Goal: Task Accomplishment & Management: Manage account settings

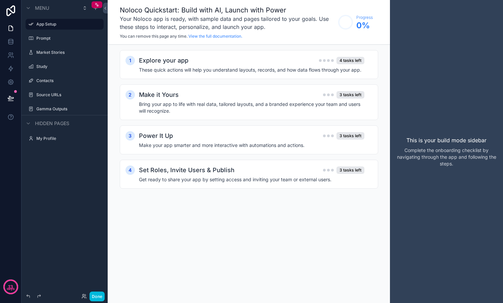
click at [50, 38] on label "Prompt" at bounding box center [67, 38] width 63 height 5
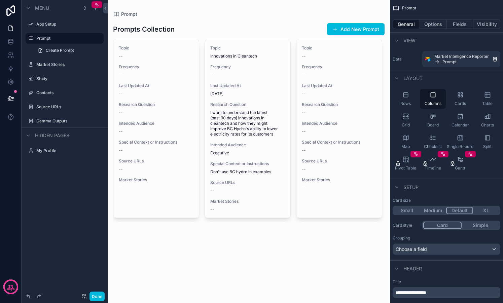
click at [64, 67] on label "Market Stories" at bounding box center [67, 64] width 63 height 5
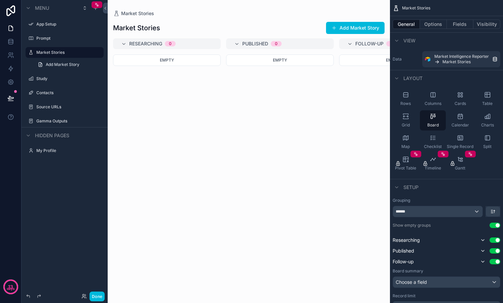
click at [49, 62] on span "Add Market Story" at bounding box center [63, 64] width 34 height 5
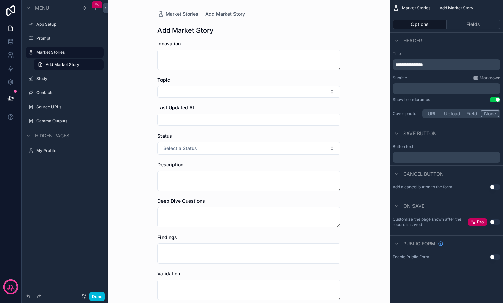
click at [44, 91] on label "Contacts" at bounding box center [67, 92] width 63 height 5
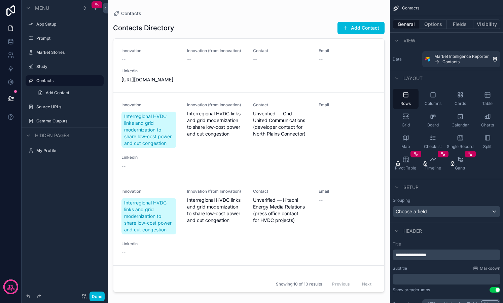
click at [45, 106] on label "Source URLs" at bounding box center [67, 106] width 63 height 5
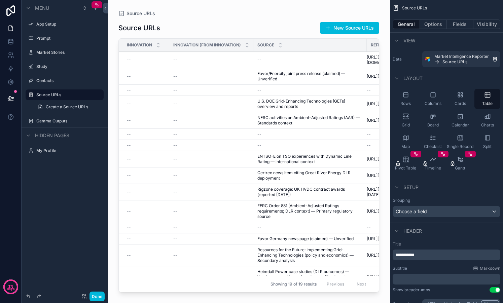
click at [45, 118] on label "Gamma Outputs" at bounding box center [67, 120] width 63 height 5
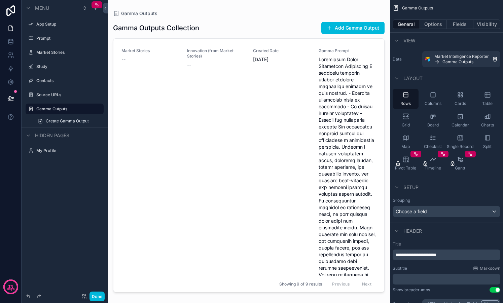
click at [51, 25] on label "App Setup" at bounding box center [67, 24] width 63 height 5
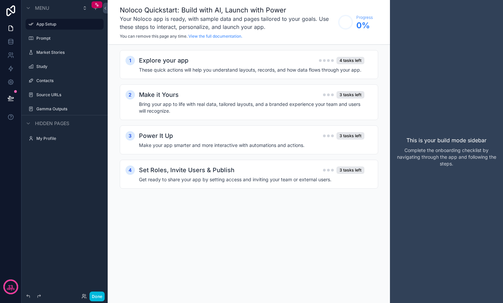
click at [0, 0] on icon "scrollable content" at bounding box center [0, 0] width 0 height 0
click at [10, 27] on icon at bounding box center [10, 28] width 7 height 7
click at [14, 41] on link at bounding box center [10, 41] width 21 height 13
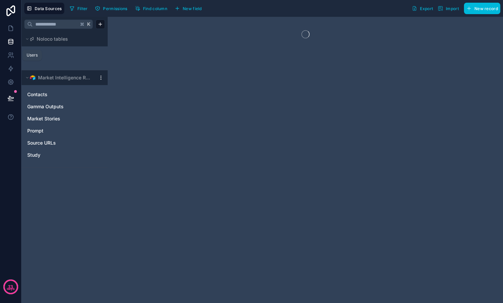
click at [13, 54] on icon at bounding box center [10, 55] width 7 height 7
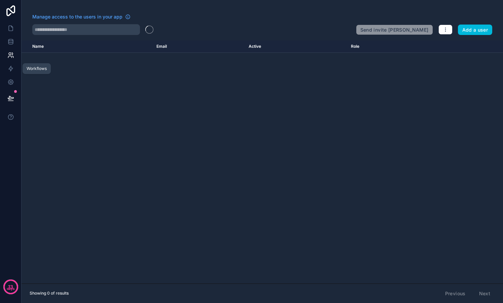
click at [11, 68] on icon at bounding box center [11, 68] width 4 height 5
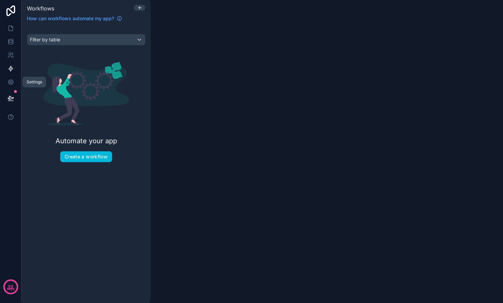
click at [12, 82] on icon at bounding box center [10, 82] width 5 height 5
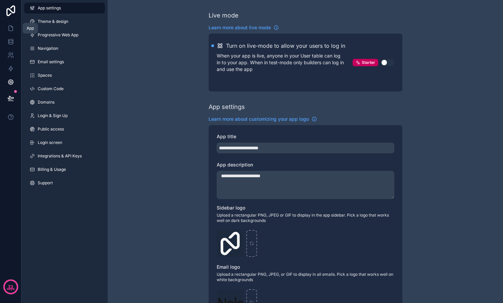
click at [8, 25] on icon at bounding box center [10, 28] width 7 height 7
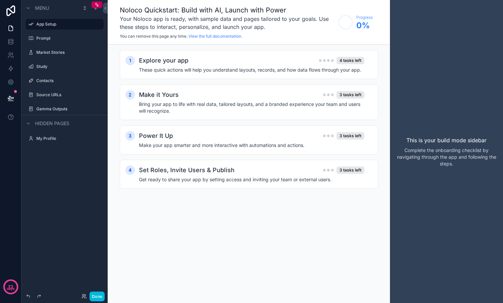
click at [0, 0] on div "scrollable content" at bounding box center [0, 0] width 0 height 0
click at [56, 37] on label "Prompt" at bounding box center [67, 38] width 63 height 5
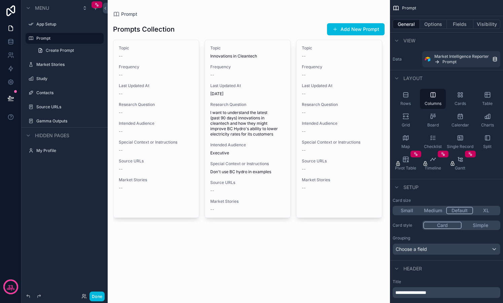
click at [366, 31] on div "scrollable content" at bounding box center [249, 122] width 282 height 244
click at [366, 31] on button "Add New Prompt" at bounding box center [356, 29] width 58 height 12
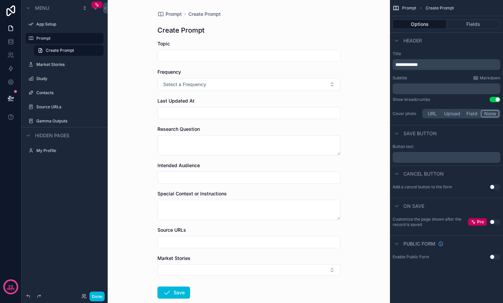
click at [53, 37] on label "Prompt" at bounding box center [67, 38] width 63 height 5
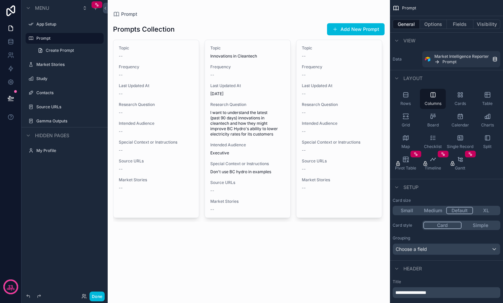
click at [401, 41] on div "View" at bounding box center [403, 41] width 23 height 8
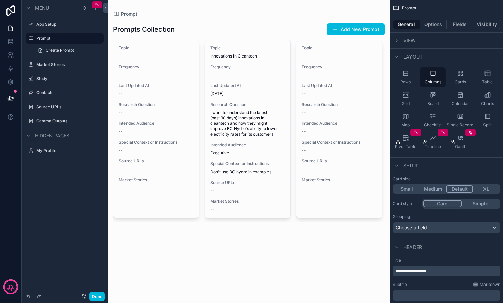
click at [401, 41] on div "View" at bounding box center [403, 41] width 23 height 8
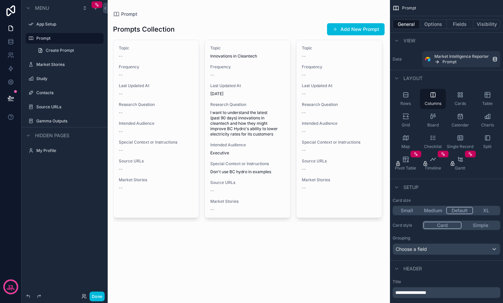
click at [432, 26] on button "Options" at bounding box center [433, 24] width 27 height 9
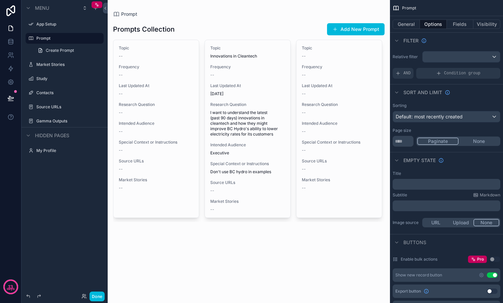
click at [57, 63] on label "Market Stories" at bounding box center [67, 64] width 63 height 5
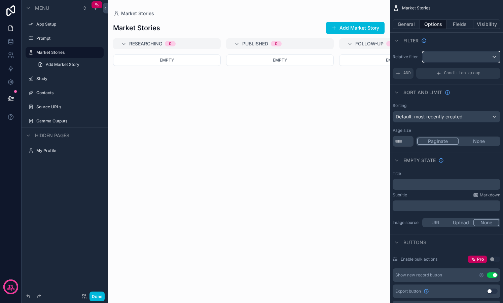
click at [495, 59] on div "scrollable content" at bounding box center [460, 56] width 77 height 11
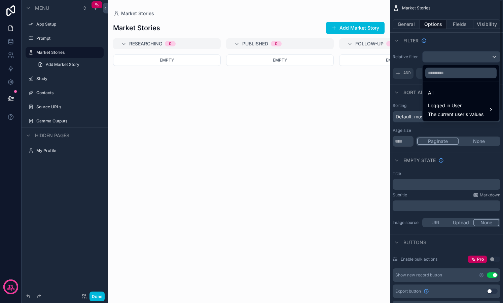
click at [412, 94] on div "scrollable content" at bounding box center [251, 151] width 503 height 303
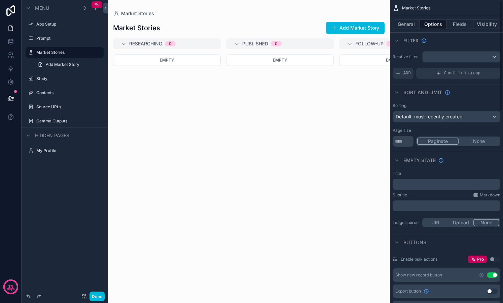
click at [440, 46] on div "Filter" at bounding box center [446, 40] width 113 height 16
click at [458, 25] on button "Fields" at bounding box center [460, 24] width 27 height 9
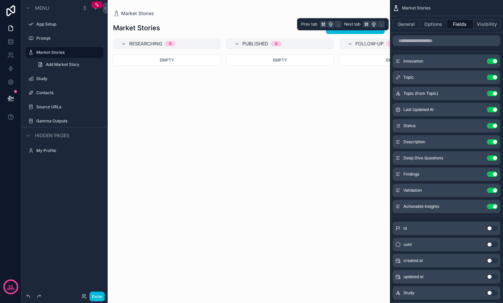
click at [413, 24] on button "General" at bounding box center [405, 24] width 27 height 9
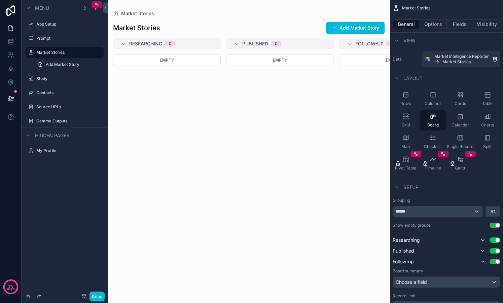
click at [405, 97] on icon "scrollable content" at bounding box center [405, 94] width 4 height 4
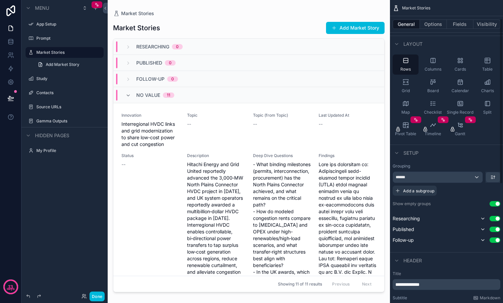
scroll to position [35, 0]
click at [476, 176] on div "******" at bounding box center [437, 176] width 89 height 11
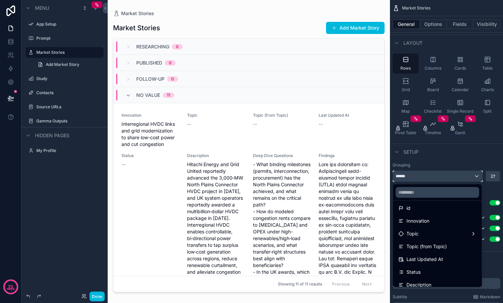
scroll to position [30, 0]
click at [455, 233] on div "Topic" at bounding box center [437, 233] width 78 height 8
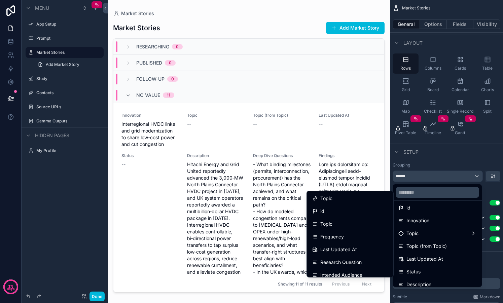
click at [373, 223] on div "Topic" at bounding box center [350, 224] width 76 height 8
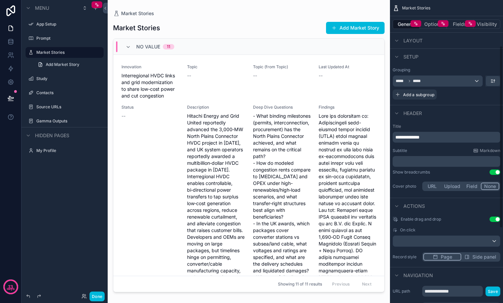
scroll to position [0, 0]
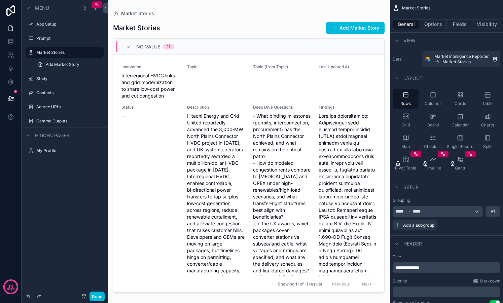
click at [55, 78] on label "Study" at bounding box center [67, 78] width 63 height 5
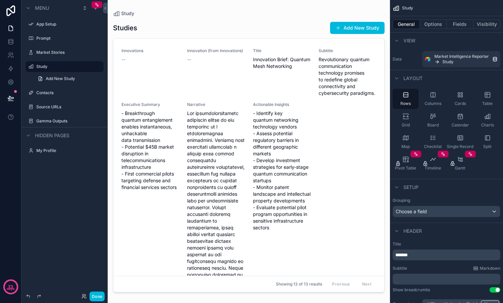
click at [463, 139] on icon "scrollable content" at bounding box center [460, 138] width 7 height 7
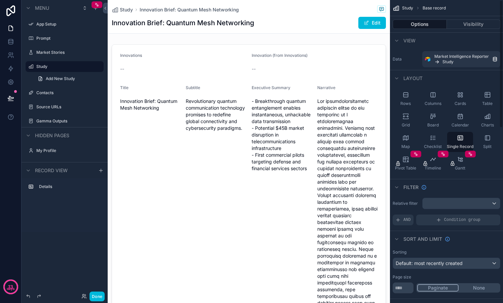
click at [410, 98] on div "Rows" at bounding box center [405, 99] width 26 height 20
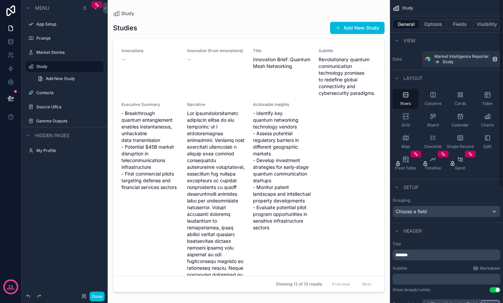
click at [436, 94] on div "Columns" at bounding box center [433, 99] width 26 height 20
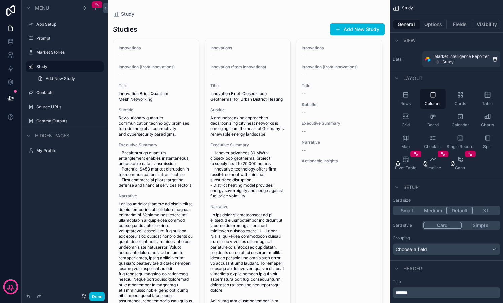
click at [183, 150] on div "scrollable content" at bounding box center [249, 306] width 282 height 612
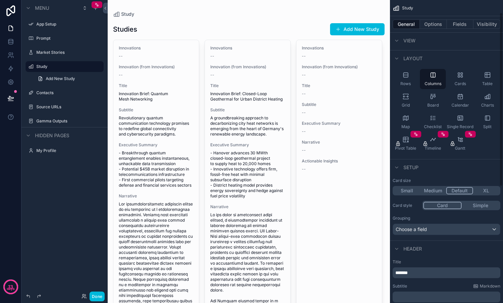
scroll to position [22, 0]
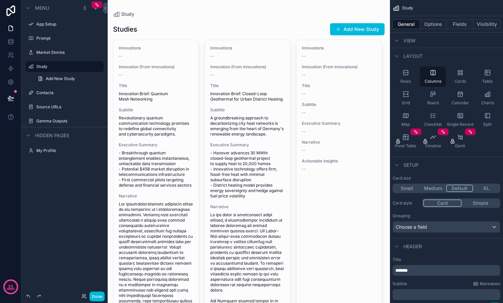
click at [461, 116] on icon "scrollable content" at bounding box center [461, 116] width 1 height 0
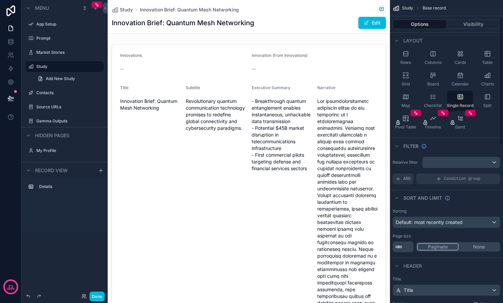
scroll to position [42, 0]
click at [483, 98] on div "Split" at bounding box center [487, 100] width 26 height 20
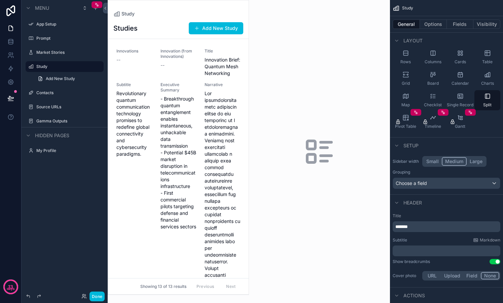
click at [465, 98] on div "Single Record" at bounding box center [460, 100] width 26 height 20
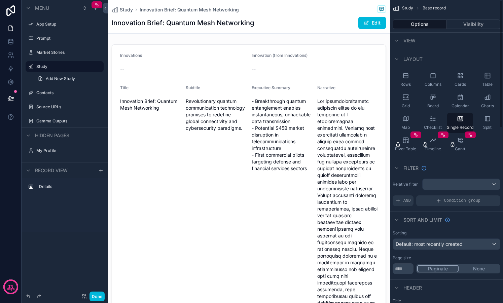
scroll to position [0, 0]
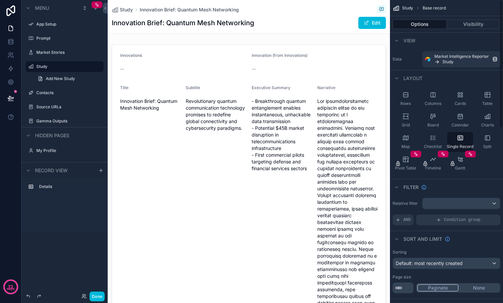
click at [406, 94] on icon "scrollable content" at bounding box center [405, 94] width 7 height 7
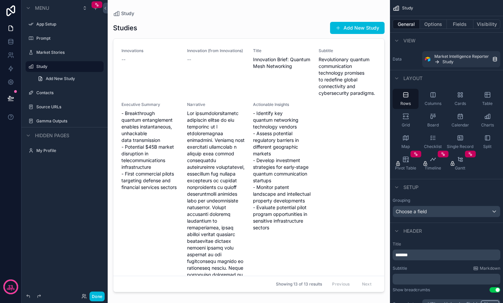
click at [431, 94] on icon "scrollable content" at bounding box center [432, 94] width 7 height 7
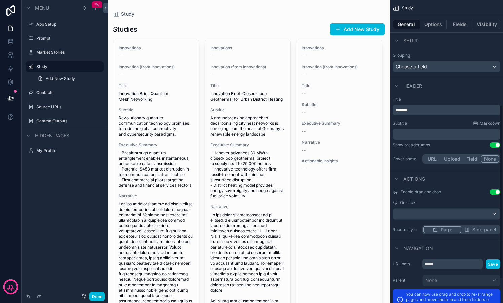
scroll to position [183, 0]
click at [478, 227] on span "Side panel" at bounding box center [484, 229] width 24 height 7
click at [445, 229] on span "Page" at bounding box center [446, 229] width 11 height 7
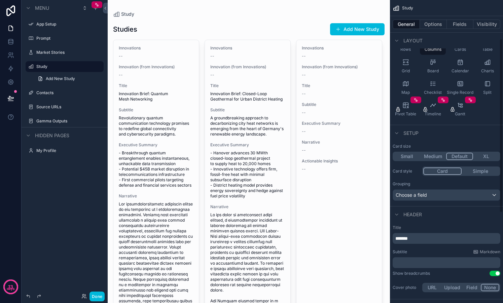
scroll to position [0, 0]
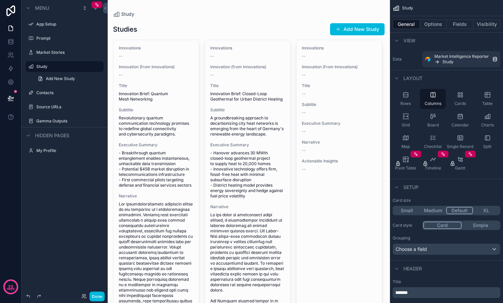
click at [485, 95] on icon "scrollable content" at bounding box center [487, 94] width 5 height 5
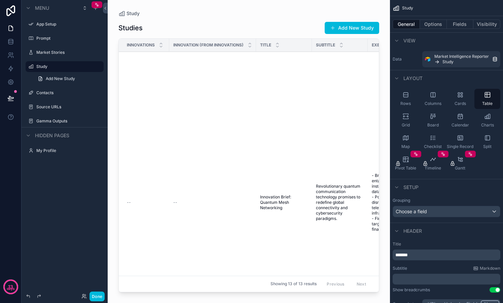
click at [433, 100] on div "Columns" at bounding box center [433, 99] width 26 height 20
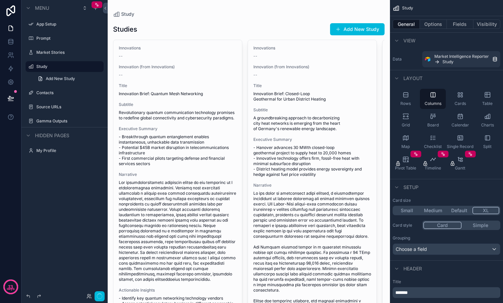
click at [481, 211] on button "XL" at bounding box center [485, 210] width 27 height 7
click at [0, 0] on icon "scrollable content" at bounding box center [0, 0] width 0 height 0
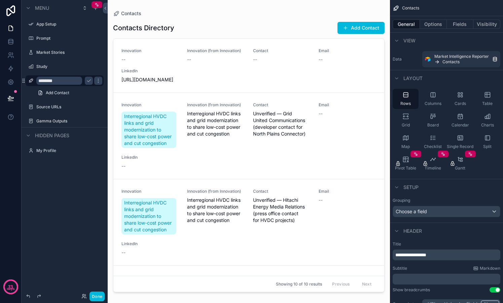
click at [58, 68] on label "Study" at bounding box center [67, 66] width 63 height 5
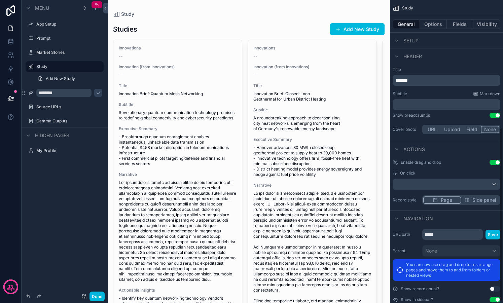
scroll to position [225, 0]
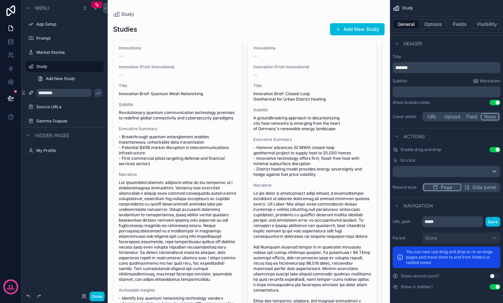
click at [400, 258] on icon "scrollable content" at bounding box center [400, 257] width 7 height 7
click at [472, 222] on input "*****" at bounding box center [452, 221] width 61 height 11
click at [461, 255] on p "You can now use drag and drop to re-arrange pages and move them to and from fol…" at bounding box center [451, 257] width 90 height 16
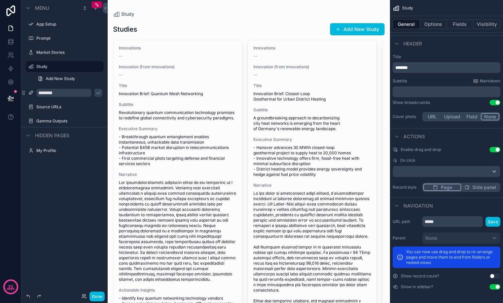
click at [0, 0] on icon "scrollable content" at bounding box center [0, 0] width 0 height 0
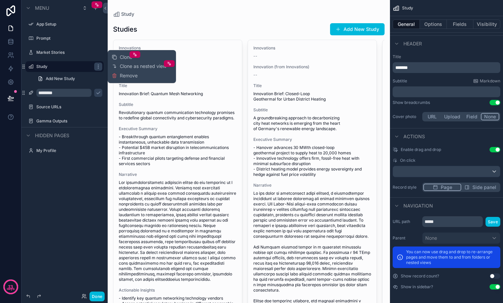
click at [124, 67] on span "Clone as nested view" at bounding box center [143, 66] width 47 height 7
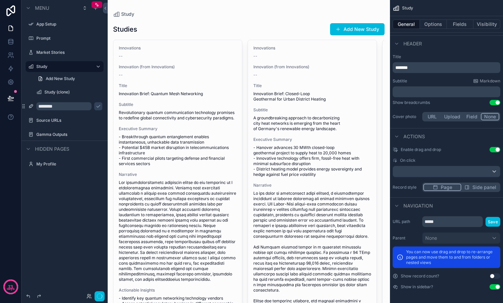
scroll to position [214, 0]
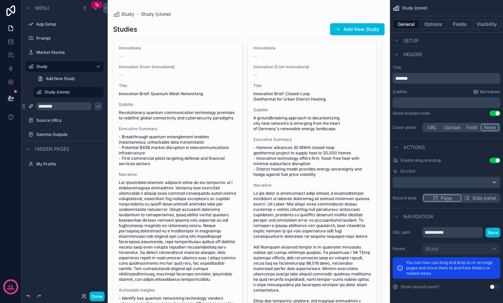
click at [0, 0] on icon "scrollable content" at bounding box center [0, 0] width 0 height 0
click at [122, 96] on span "Remove" at bounding box center [129, 96] width 18 height 7
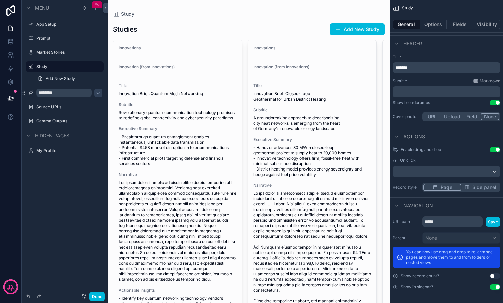
click at [0, 0] on icon "scrollable content" at bounding box center [0, 0] width 0 height 0
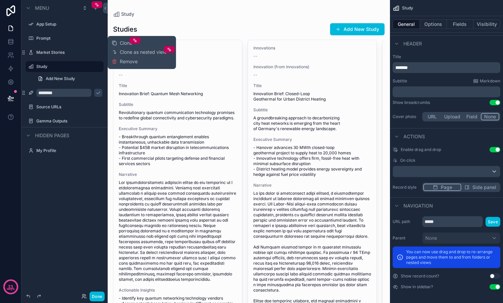
click at [132, 53] on span "Clone as nested view" at bounding box center [143, 52] width 47 height 7
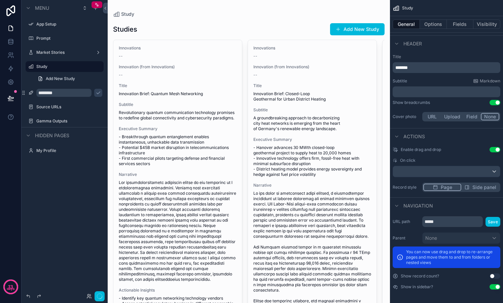
scroll to position [189, 0]
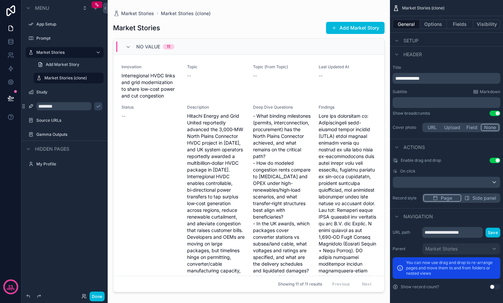
click at [0, 0] on icon "scrollable content" at bounding box center [0, 0] width 0 height 0
click at [128, 81] on span "Remove" at bounding box center [129, 82] width 18 height 7
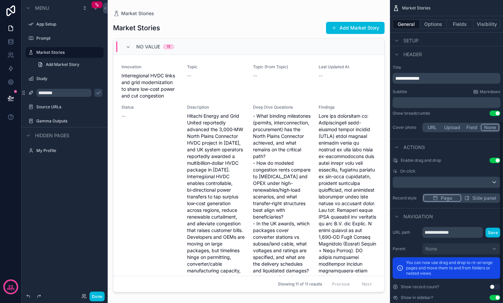
scroll to position [200, 0]
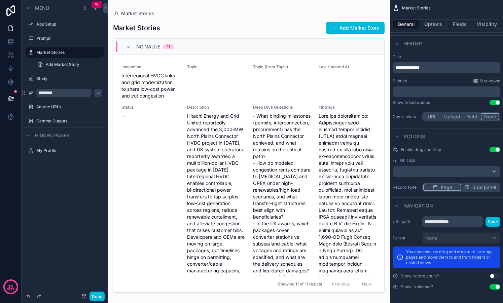
click at [285, 125] on div "scrollable content" at bounding box center [249, 147] width 282 height 295
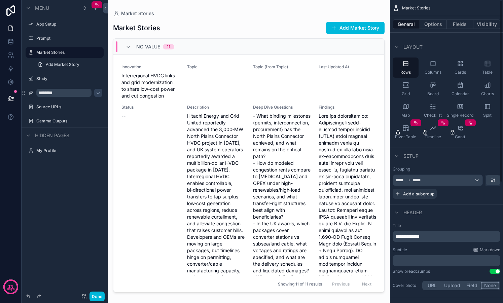
scroll to position [0, 0]
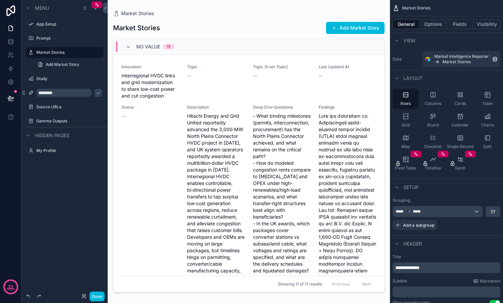
click at [56, 76] on label "Study" at bounding box center [67, 78] width 63 height 5
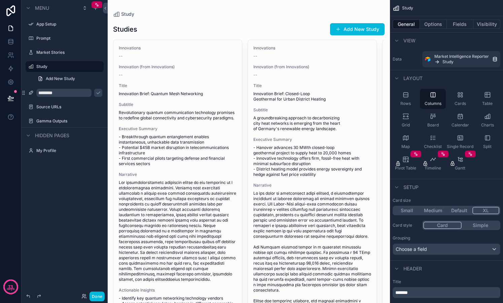
click at [434, 24] on button "Options" at bounding box center [433, 24] width 27 height 9
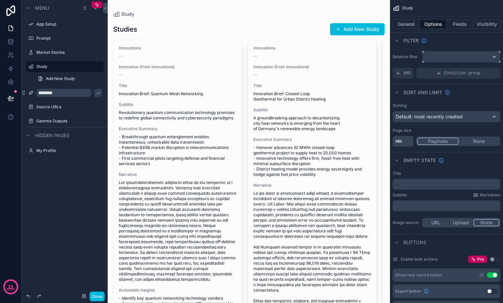
click at [497, 58] on div "scrollable content" at bounding box center [460, 56] width 77 height 11
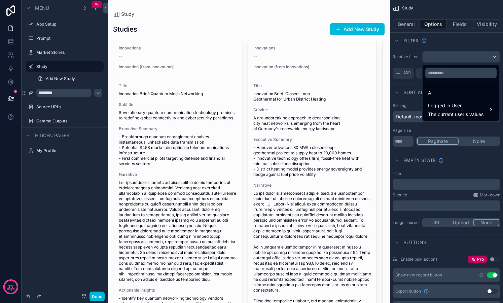
click at [496, 58] on div "scrollable content" at bounding box center [251, 151] width 503 height 303
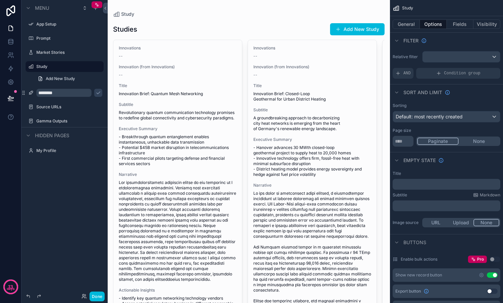
click at [451, 76] on div "Condition group" at bounding box center [458, 73] width 84 height 11
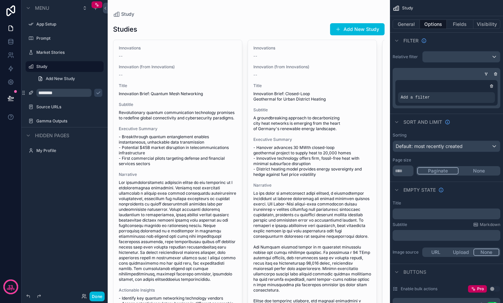
click at [452, 38] on div "Filter" at bounding box center [446, 40] width 113 height 16
click at [495, 74] on icon "scrollable content" at bounding box center [495, 74] width 4 height 4
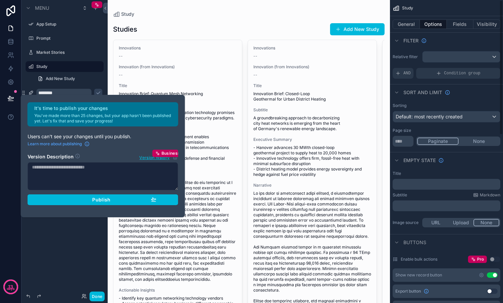
click at [459, 97] on div "Sort And Limit" at bounding box center [446, 92] width 113 height 16
click at [267, 65] on div "scrollable content" at bounding box center [249, 228] width 282 height 456
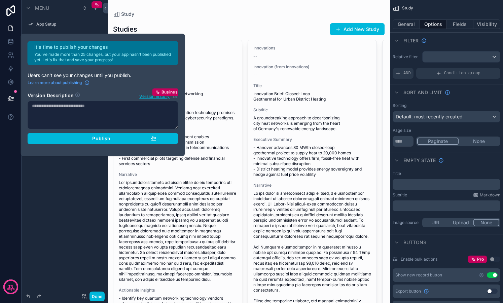
click at [64, 71] on div "It's time to publish your changes You've made more than 25 changes, but your ap…" at bounding box center [103, 95] width 156 height 108
click at [47, 26] on label "App Setup" at bounding box center [67, 24] width 63 height 5
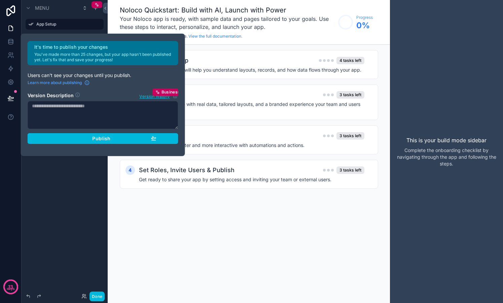
click at [256, 41] on div "Noloco Quickstart: Build with AI, Launch with Power Your Noloco app is ready, w…" at bounding box center [249, 22] width 282 height 45
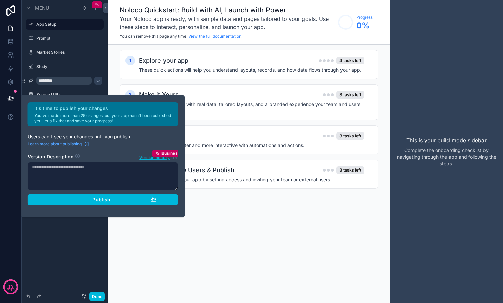
click at [118, 200] on div "Publish" at bounding box center [102, 200] width 107 height 6
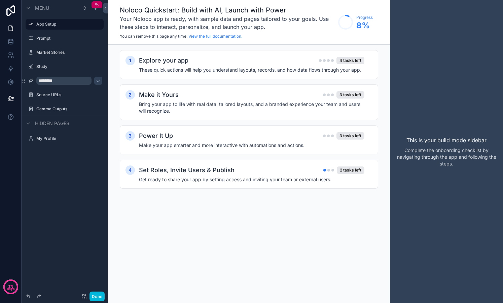
click at [214, 64] on div "Explore your app 4 tasks left" at bounding box center [251, 60] width 225 height 9
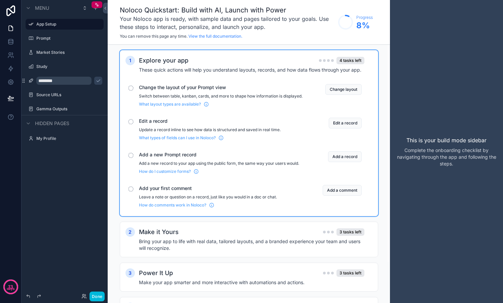
click at [54, 36] on label "Prompt" at bounding box center [67, 38] width 63 height 5
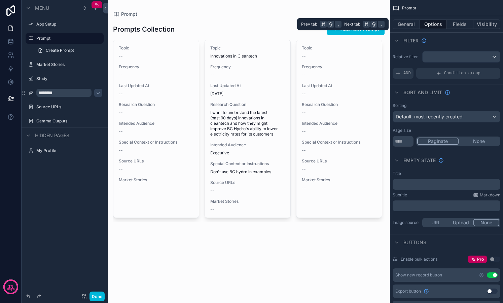
click at [410, 24] on button "General" at bounding box center [405, 24] width 27 height 9
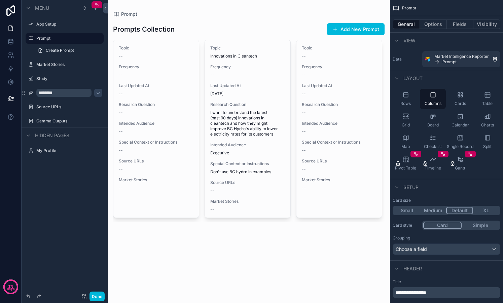
click at [44, 76] on label "Study" at bounding box center [67, 78] width 63 height 5
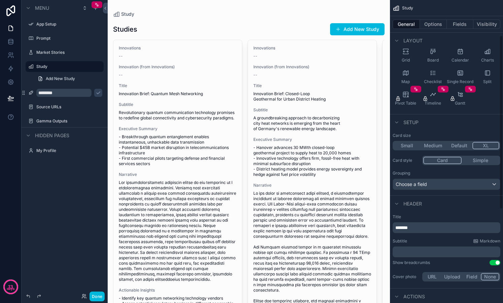
scroll to position [65, 0]
click at [494, 182] on div "Choose a field" at bounding box center [446, 184] width 107 height 11
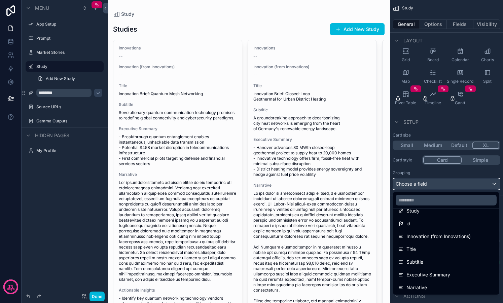
scroll to position [0, 0]
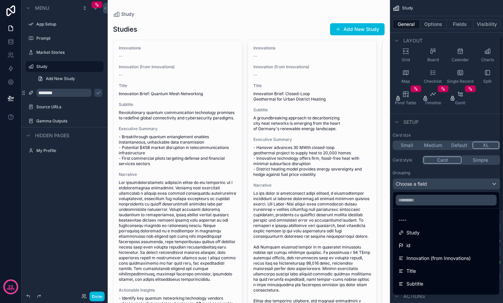
click at [58, 53] on div "scrollable content" at bounding box center [251, 151] width 503 height 303
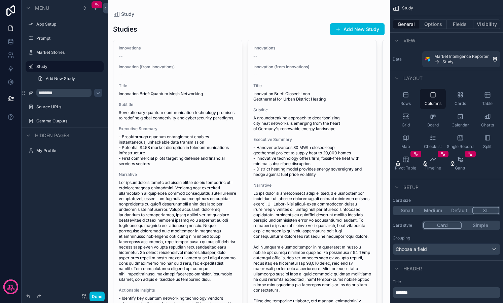
scroll to position [20, 0]
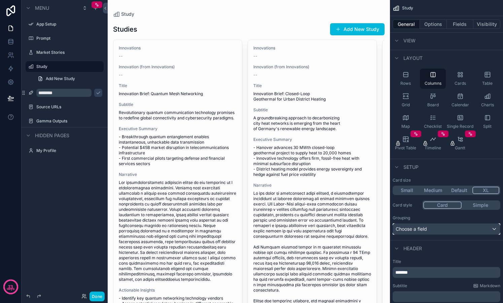
click at [494, 228] on div "Choose a field" at bounding box center [446, 229] width 107 height 11
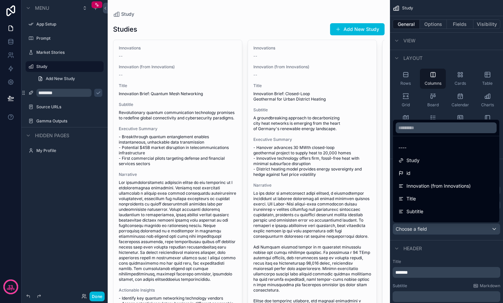
click at [448, 190] on div "Innovation (from Innovations)" at bounding box center [446, 186] width 104 height 12
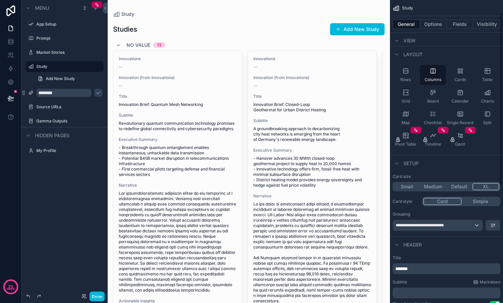
scroll to position [22, 0]
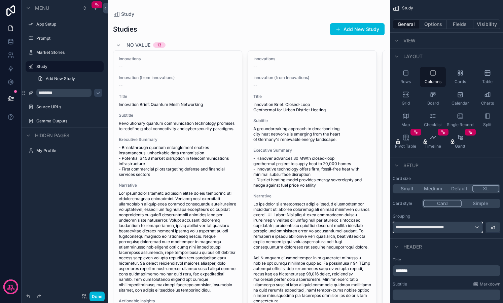
click at [474, 227] on div "**********" at bounding box center [437, 227] width 89 height 11
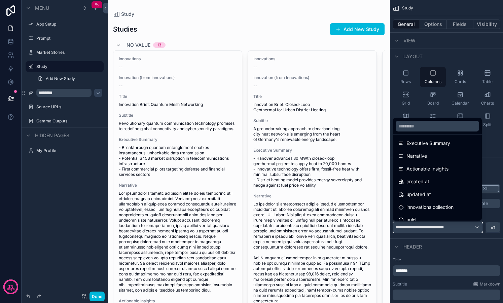
scroll to position [86, 0]
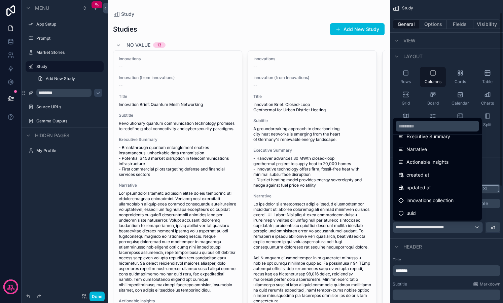
click at [490, 166] on div "scrollable content" at bounding box center [251, 151] width 503 height 303
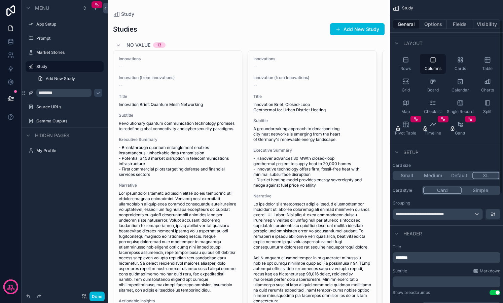
scroll to position [35, 0]
click at [491, 214] on icon "scrollable content" at bounding box center [492, 214] width 5 height 5
click at [465, 238] on div "scrollable content" at bounding box center [251, 151] width 503 height 303
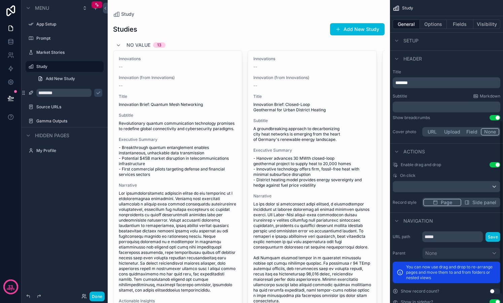
scroll to position [210, 0]
click at [0, 0] on div "scrollable content" at bounding box center [0, 0] width 0 height 0
click at [0, 0] on icon "scrollable content" at bounding box center [0, 0] width 0 height 0
click at [0, 0] on div "scrollable content" at bounding box center [0, 0] width 0 height 0
click at [66, 164] on div "Menu App Setup Prompt Market Stories ***** Add New Study ******** Source URLs G…" at bounding box center [65, 83] width 86 height 167
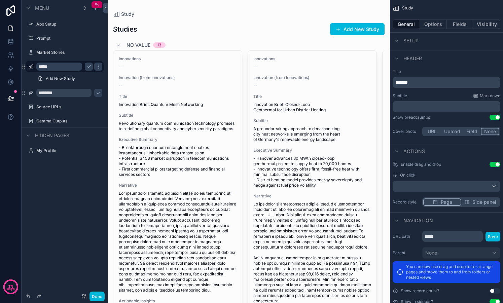
click at [68, 122] on label "Gamma Outputs" at bounding box center [67, 120] width 63 height 5
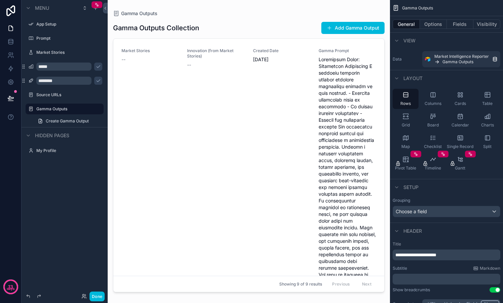
click at [430, 97] on icon "scrollable content" at bounding box center [432, 94] width 4 height 4
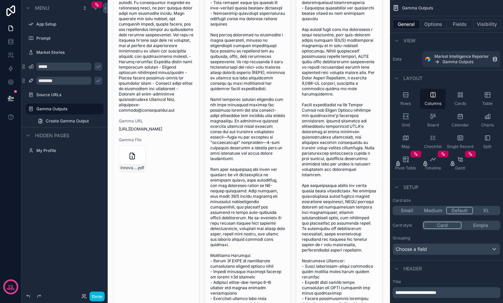
scroll to position [282, 0]
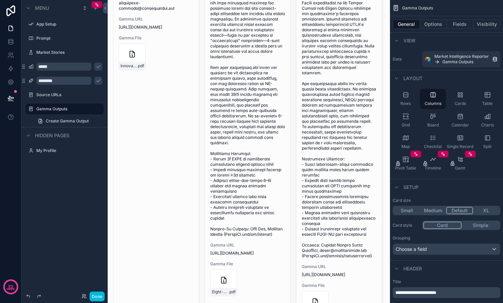
click at [230, 288] on div "scrollable content" at bounding box center [249, 33] width 282 height 631
click at [230, 288] on div "Eight-Hour-Batteries-Reshaping-Grid-Resilience .pdf" at bounding box center [223, 282] width 27 height 27
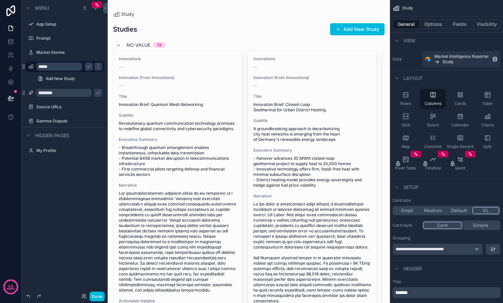
click at [123, 13] on div "scrollable content" at bounding box center [249, 248] width 282 height 496
click at [123, 13] on span "Study" at bounding box center [127, 14] width 13 height 7
click at [107, 8] on icon at bounding box center [105, 8] width 5 height 5
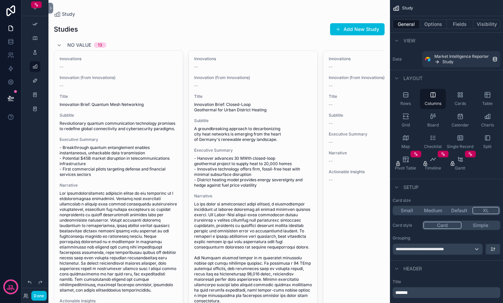
click at [53, 9] on div "Done App Setup Prompt Market Stories Study Contacts Source URLs Gamma Outputs M…" at bounding box center [262, 151] width 481 height 303
click at [50, 10] on icon at bounding box center [50, 8] width 5 height 5
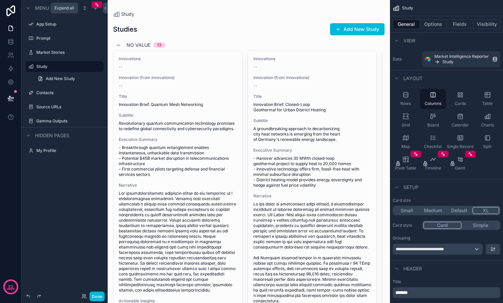
click at [86, 8] on icon "scrollable content" at bounding box center [84, 7] width 5 height 5
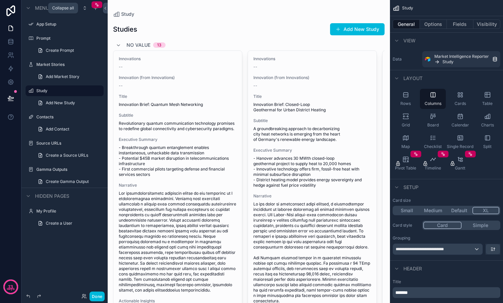
click at [86, 8] on icon "scrollable content" at bounding box center [84, 7] width 5 height 5
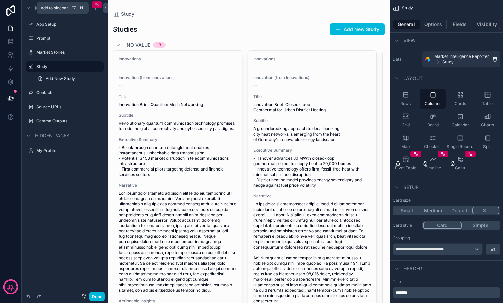
click at [95, 10] on icon "scrollable content" at bounding box center [95, 7] width 5 height 5
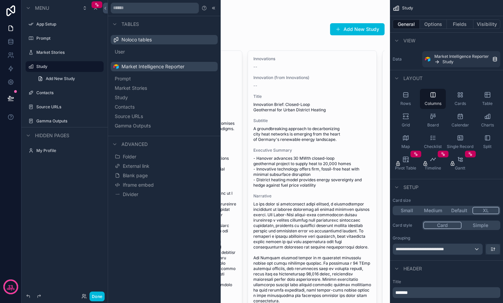
click at [130, 154] on span "Folder" at bounding box center [129, 156] width 13 height 7
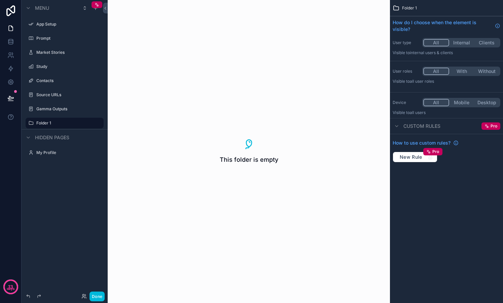
click at [0, 0] on icon "scrollable content" at bounding box center [0, 0] width 0 height 0
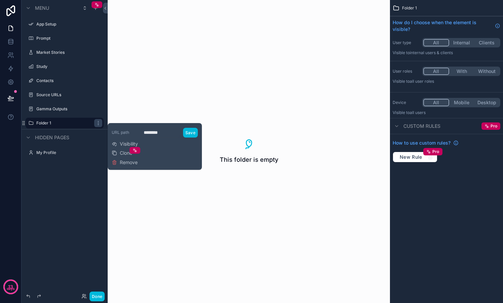
click at [125, 160] on span "Remove" at bounding box center [129, 162] width 18 height 7
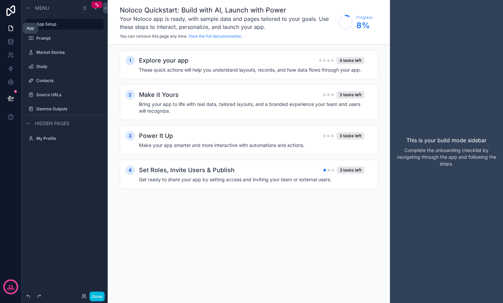
click at [11, 30] on icon at bounding box center [11, 28] width 4 height 5
click at [275, 65] on div "Explore your app 4 tasks left" at bounding box center [251, 60] width 225 height 9
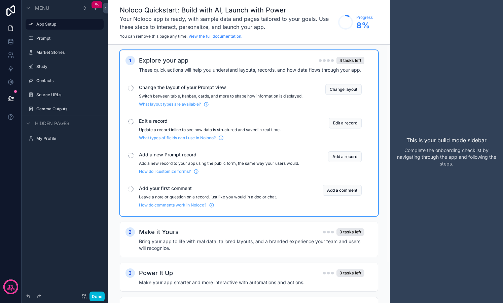
click at [334, 36] on div "Noloco Quickstart: Build with AI, Launch with Power Your Noloco app is ready, w…" at bounding box center [249, 22] width 258 height 34
click at [63, 42] on div "Prompt" at bounding box center [64, 38] width 75 height 11
click at [31, 39] on icon "scrollable content" at bounding box center [30, 38] width 5 height 5
click at [37, 54] on label "Market Stories" at bounding box center [67, 52] width 63 height 5
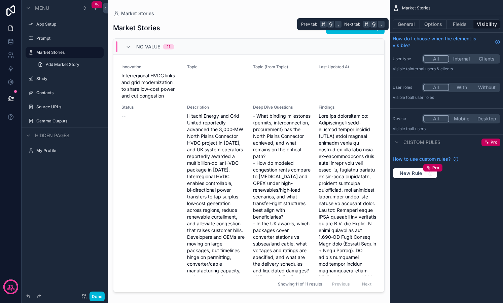
click at [404, 25] on button "General" at bounding box center [405, 24] width 27 height 9
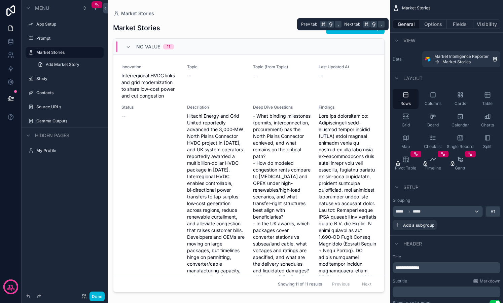
click at [433, 26] on button "Options" at bounding box center [433, 24] width 27 height 9
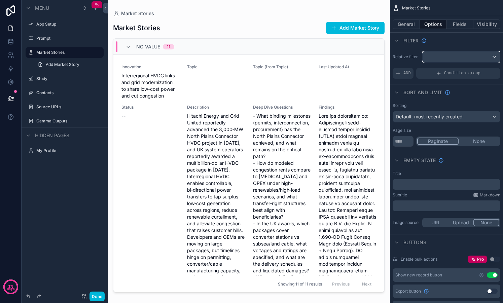
click at [494, 58] on div "scrollable content" at bounding box center [460, 56] width 77 height 11
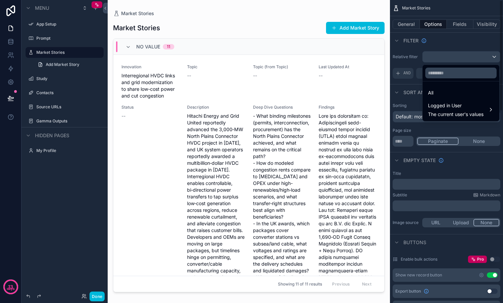
click at [451, 49] on div "scrollable content" at bounding box center [251, 151] width 503 height 303
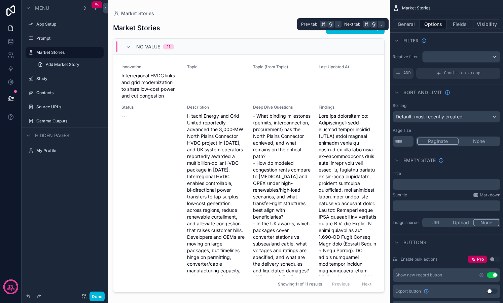
click at [488, 23] on button "Visibility" at bounding box center [486, 24] width 27 height 9
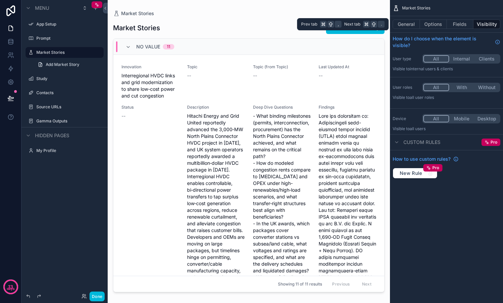
click at [463, 24] on button "Fields" at bounding box center [460, 24] width 27 height 9
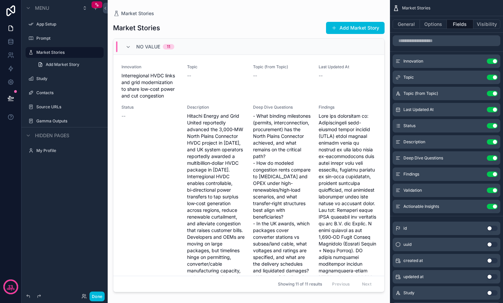
click at [489, 79] on button "Use setting" at bounding box center [492, 77] width 11 height 5
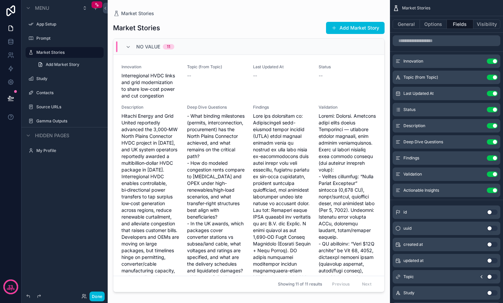
click at [490, 111] on button "Use setting" at bounding box center [492, 109] width 11 height 5
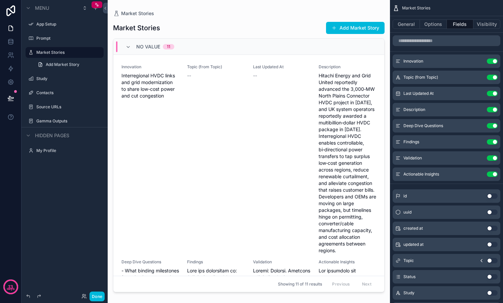
click at [492, 126] on button "Use setting" at bounding box center [492, 125] width 11 height 5
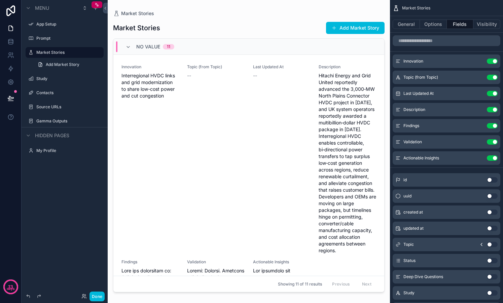
click at [490, 128] on button "Use setting" at bounding box center [492, 125] width 11 height 5
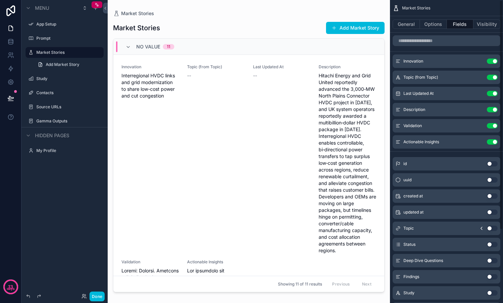
click at [490, 128] on button "Use setting" at bounding box center [492, 125] width 11 height 5
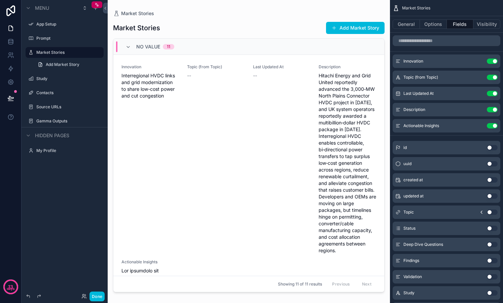
click at [490, 128] on div "Actionable Insights Use setting" at bounding box center [446, 125] width 108 height 13
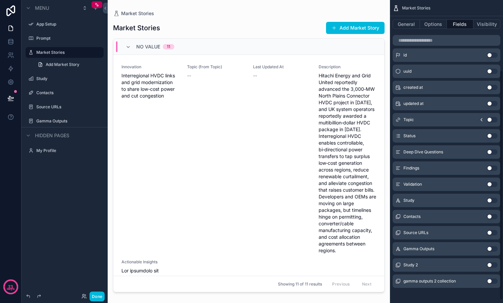
scroll to position [96, 0]
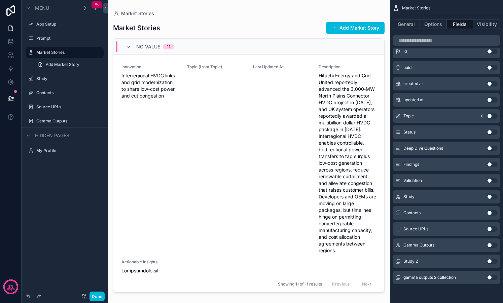
click at [493, 196] on button "Use setting" at bounding box center [492, 196] width 11 height 5
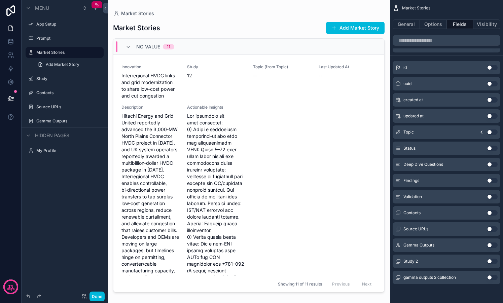
click at [492, 244] on button "Use setting" at bounding box center [492, 244] width 11 height 5
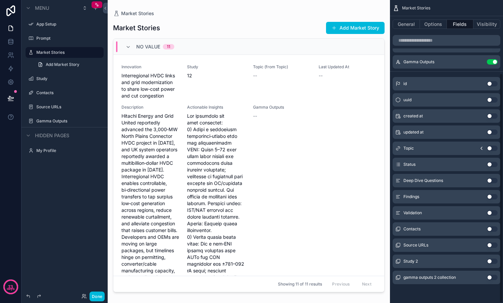
scroll to position [0, 0]
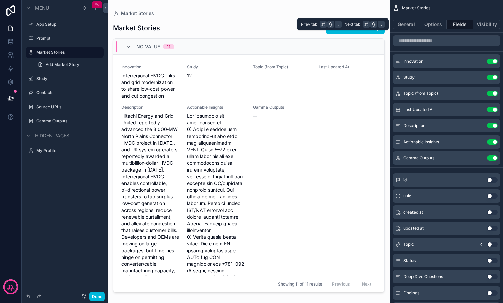
click at [426, 23] on button "Options" at bounding box center [433, 24] width 27 height 9
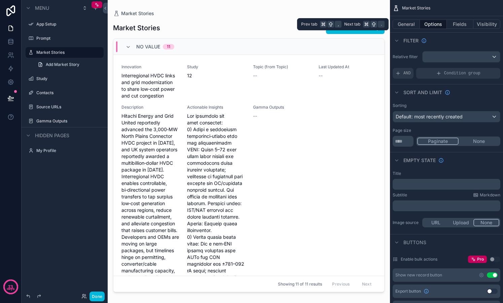
click at [406, 23] on button "General" at bounding box center [405, 24] width 27 height 9
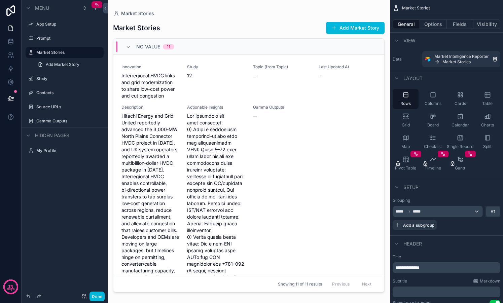
click at [434, 98] on icon "scrollable content" at bounding box center [432, 94] width 7 height 7
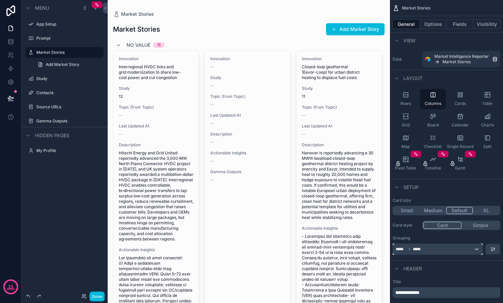
click at [480, 248] on div "***** *****" at bounding box center [437, 249] width 89 height 11
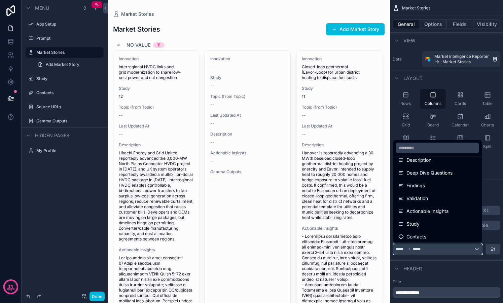
scroll to position [73, 0]
click at [433, 27] on div "scrollable content" at bounding box center [251, 151] width 503 height 303
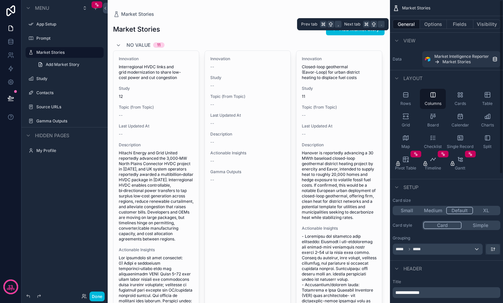
click at [457, 27] on button "Fields" at bounding box center [460, 24] width 27 height 9
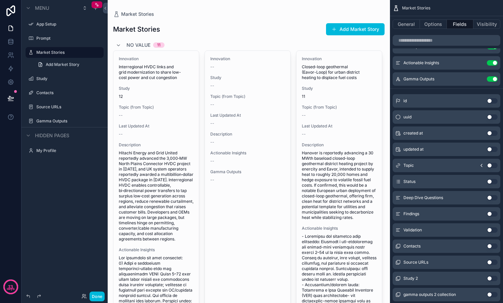
scroll to position [96, 0]
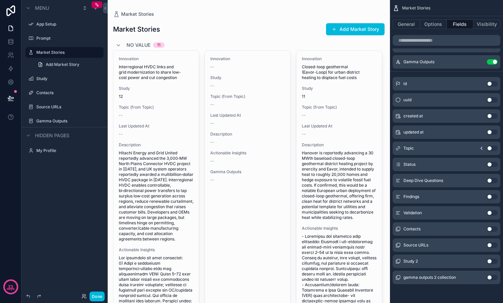
click at [493, 228] on button "Use setting" at bounding box center [492, 228] width 11 height 5
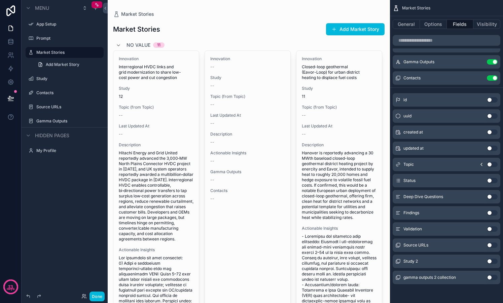
click at [493, 245] on button "Use setting" at bounding box center [492, 244] width 11 height 5
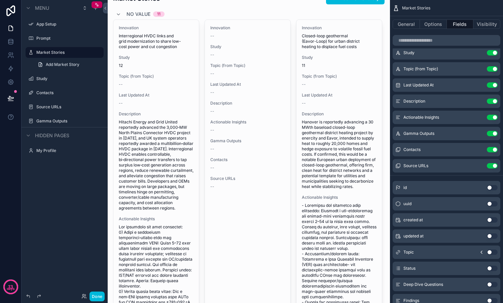
scroll to position [0, 0]
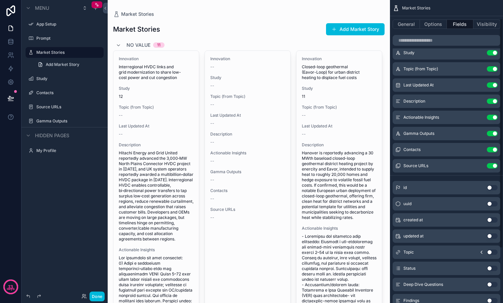
click at [494, 24] on button "Visibility" at bounding box center [486, 24] width 27 height 9
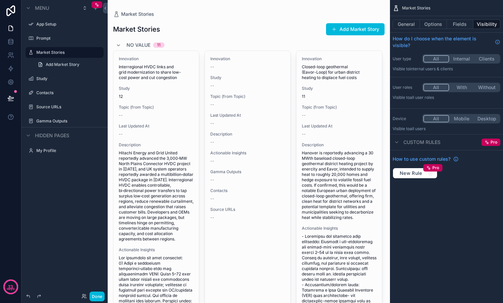
click at [438, 25] on button "Options" at bounding box center [433, 24] width 27 height 9
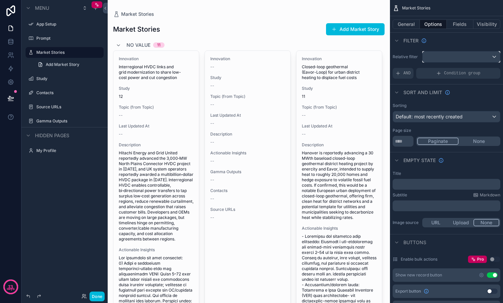
click at [496, 57] on div "scrollable content" at bounding box center [460, 56] width 77 height 11
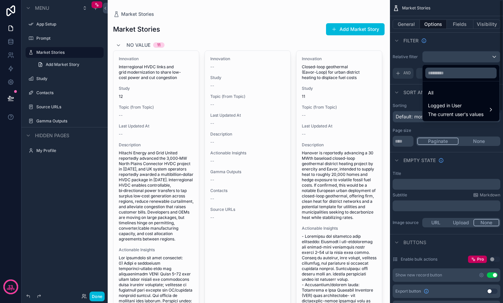
click at [433, 44] on div "scrollable content" at bounding box center [251, 151] width 503 height 303
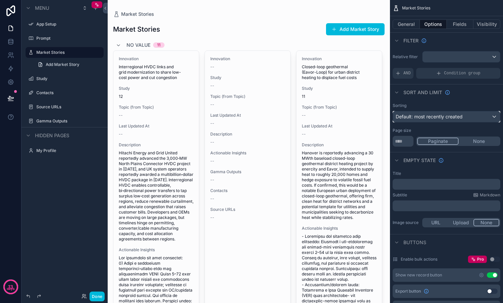
click at [490, 115] on div "Default: most recently created" at bounding box center [446, 116] width 107 height 11
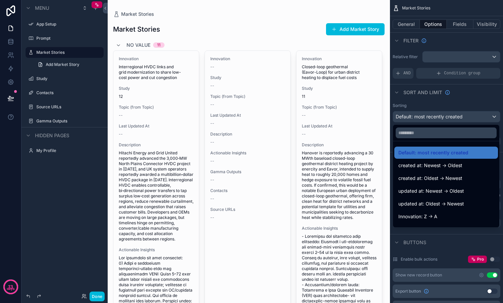
click at [460, 169] on span "created at: Newest -> Oldest" at bounding box center [430, 165] width 64 height 8
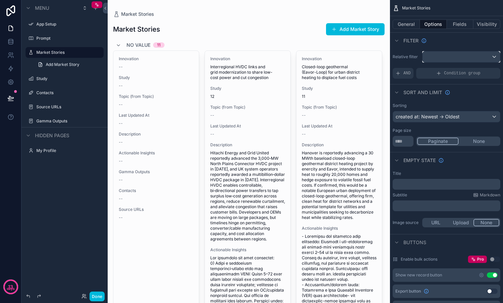
click at [495, 56] on div "scrollable content" at bounding box center [460, 56] width 77 height 11
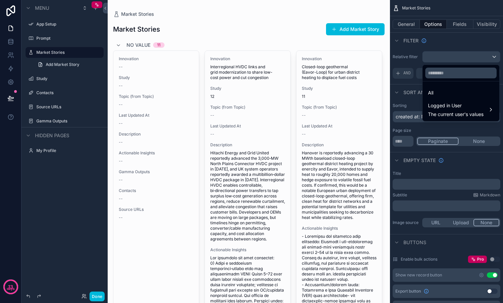
click at [438, 90] on div "All" at bounding box center [461, 93] width 66 height 8
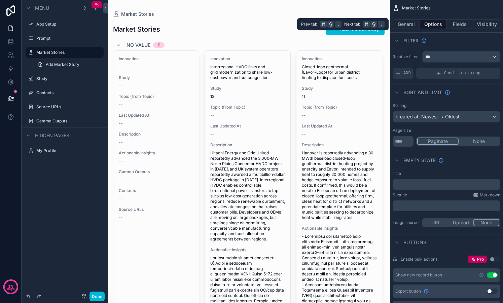
click at [413, 24] on button "General" at bounding box center [405, 24] width 27 height 9
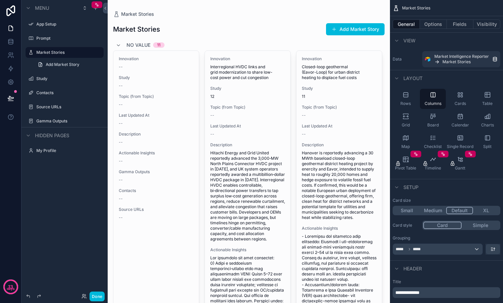
click at [412, 92] on div "Rows" at bounding box center [405, 99] width 26 height 20
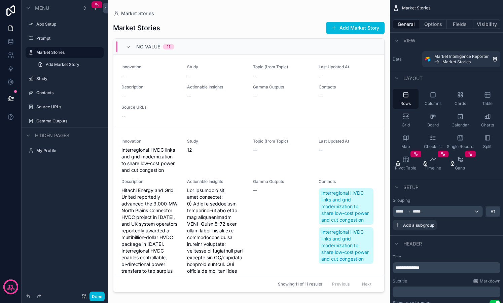
click at [433, 96] on icon "scrollable content" at bounding box center [432, 94] width 7 height 7
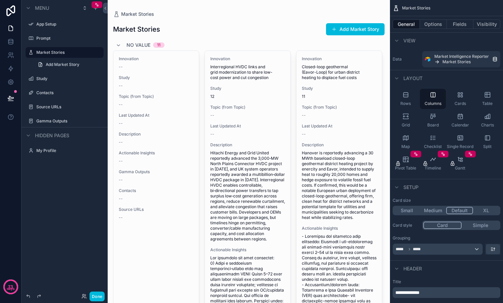
click at [484, 209] on button "XL" at bounding box center [486, 210] width 26 height 7
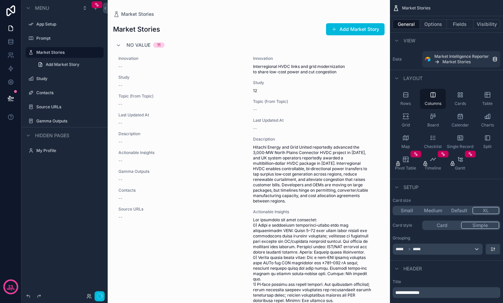
click at [482, 227] on button "Simple" at bounding box center [480, 225] width 38 height 7
click at [455, 229] on div "Card Simple" at bounding box center [461, 225] width 78 height 9
click at [446, 227] on button "Card" at bounding box center [442, 225] width 38 height 7
click at [475, 224] on button "Simple" at bounding box center [480, 225] width 38 height 7
click at [445, 230] on div "Card Simple" at bounding box center [461, 225] width 78 height 9
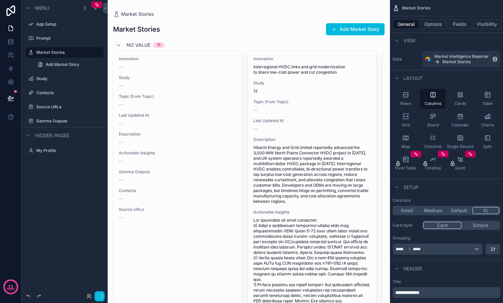
click at [444, 226] on button "Card" at bounding box center [442, 225] width 38 height 7
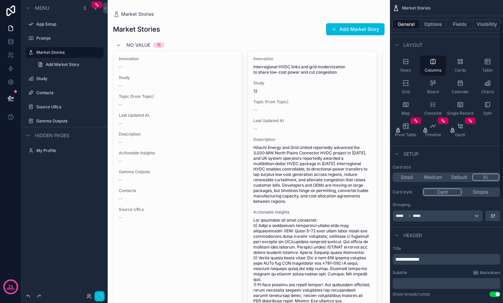
scroll to position [47, 0]
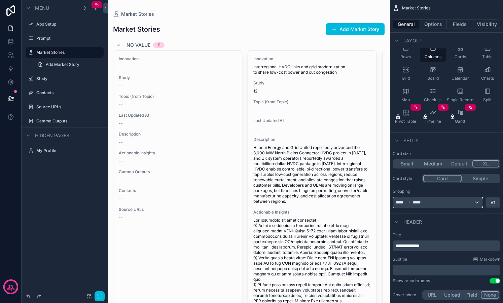
click at [476, 202] on div "***** *****" at bounding box center [437, 202] width 89 height 11
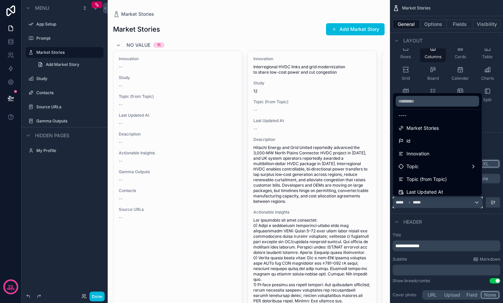
scroll to position [0, 0]
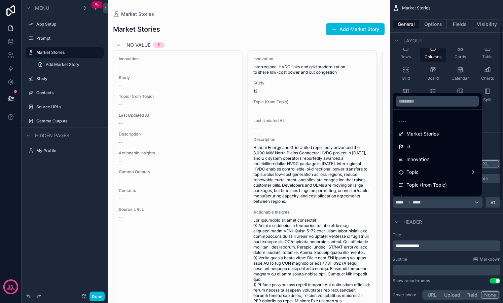
click at [470, 222] on div "scrollable content" at bounding box center [251, 151] width 503 height 303
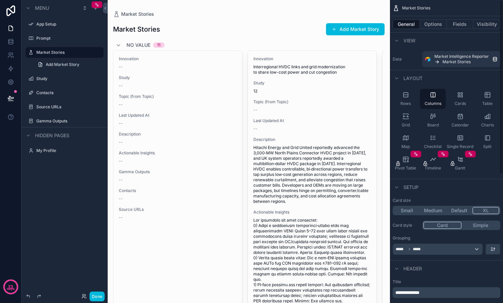
click at [456, 23] on button "Fields" at bounding box center [460, 24] width 27 height 9
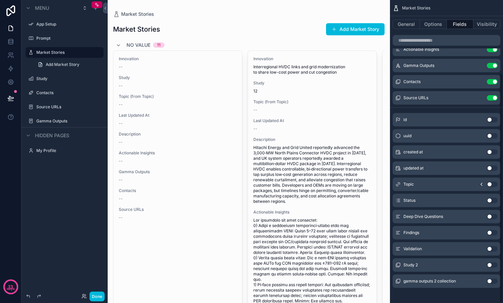
scroll to position [96, 0]
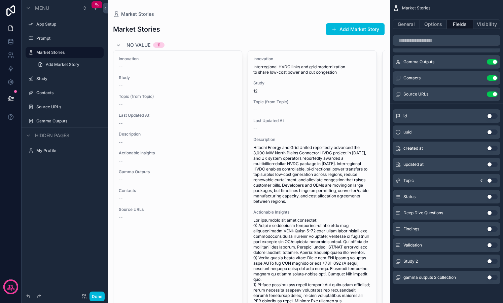
click at [491, 260] on button "Use setting" at bounding box center [492, 261] width 11 height 5
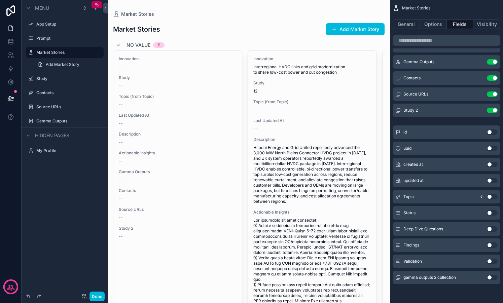
click at [491, 113] on div "Study 2 Use setting" at bounding box center [446, 110] width 108 height 13
click at [491, 111] on button "Use setting" at bounding box center [492, 110] width 11 height 5
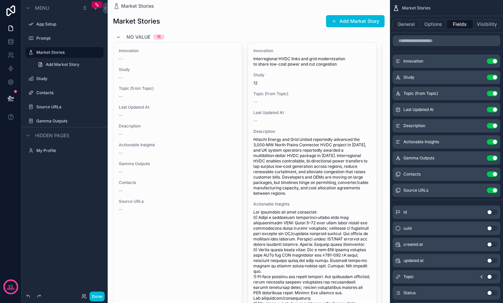
scroll to position [0, 0]
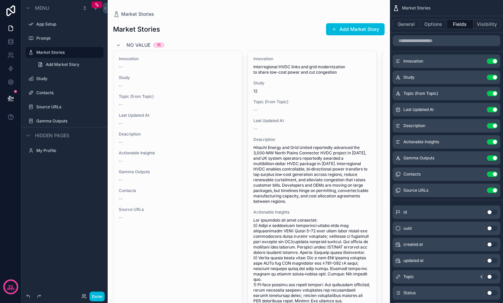
click at [0, 0] on icon "scrollable content" at bounding box center [0, 0] width 0 height 0
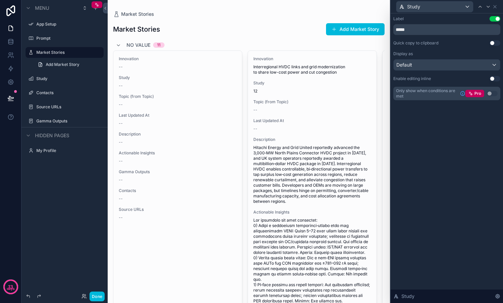
click at [465, 58] on div "Display as Default" at bounding box center [446, 61] width 107 height 20
click at [470, 7] on div "Study" at bounding box center [434, 6] width 77 height 11
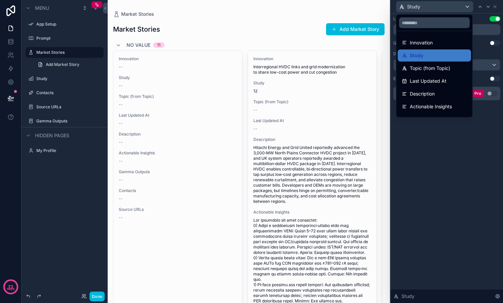
click at [481, 15] on div at bounding box center [446, 151] width 112 height 303
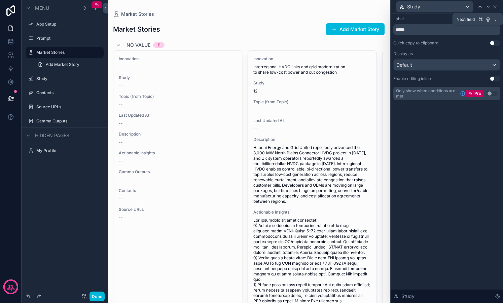
click at [488, 6] on icon at bounding box center [487, 6] width 5 height 5
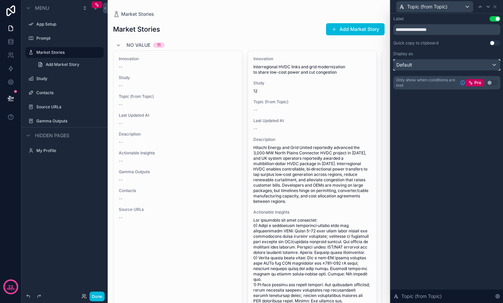
click at [494, 64] on div "Default" at bounding box center [447, 65] width 106 height 11
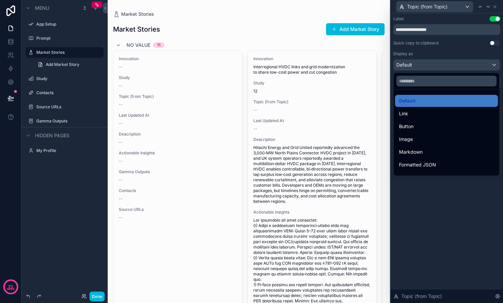
click at [450, 204] on div at bounding box center [446, 151] width 112 height 303
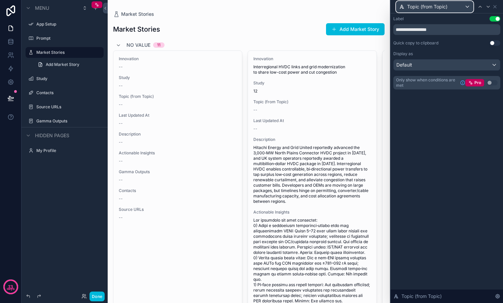
click at [466, 9] on div "Topic (from Topic)" at bounding box center [434, 6] width 77 height 11
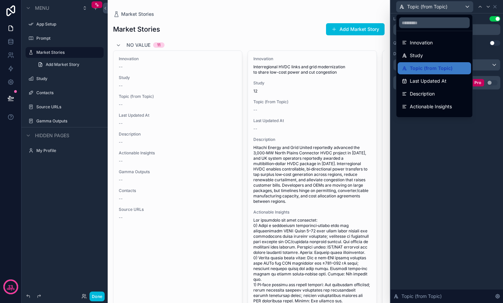
click at [436, 43] on div "Innovation" at bounding box center [434, 43] width 65 height 8
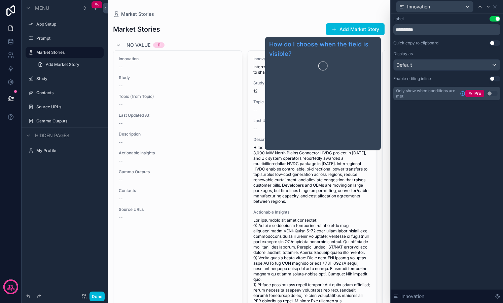
click at [452, 133] on div "**********" at bounding box center [446, 158] width 112 height 290
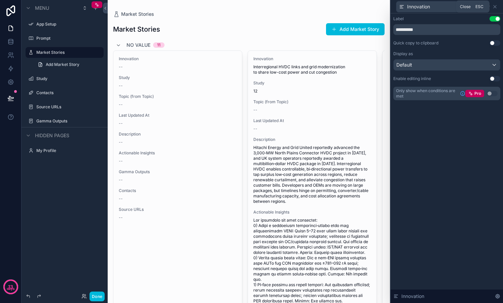
click at [494, 6] on icon at bounding box center [494, 6] width 5 height 5
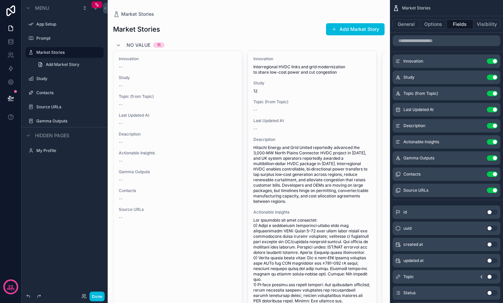
click at [59, 85] on div "scrollable content" at bounding box center [65, 85] width 86 height 1
click at [53, 83] on div "Study" at bounding box center [64, 78] width 75 height 11
click at [48, 83] on div "Study" at bounding box center [64, 78] width 75 height 11
click at [40, 52] on label "Market Stories" at bounding box center [67, 52] width 63 height 5
click at [47, 62] on span "Add Market Story" at bounding box center [63, 64] width 34 height 5
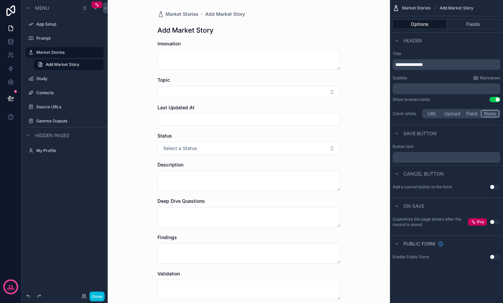
click at [42, 50] on label "Market Stories" at bounding box center [67, 52] width 63 height 5
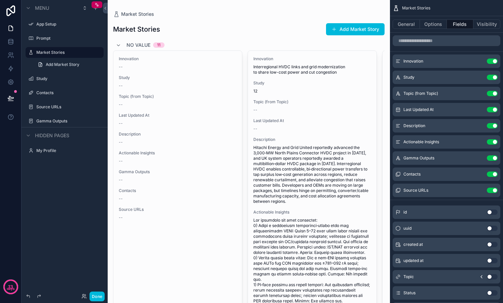
click at [41, 40] on label "Prompt" at bounding box center [67, 38] width 63 height 5
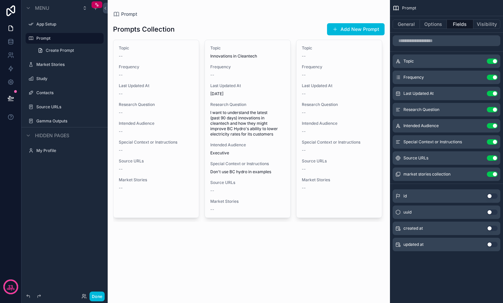
click at [47, 90] on div "Contacts" at bounding box center [69, 92] width 66 height 5
click at [48, 92] on label "Contacts" at bounding box center [67, 92] width 63 height 5
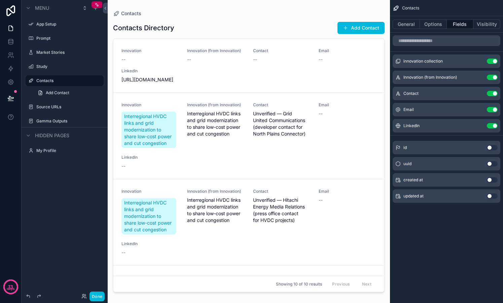
click at [46, 79] on label "Contacts" at bounding box center [67, 80] width 63 height 5
click at [45, 68] on label "Study" at bounding box center [67, 66] width 63 height 5
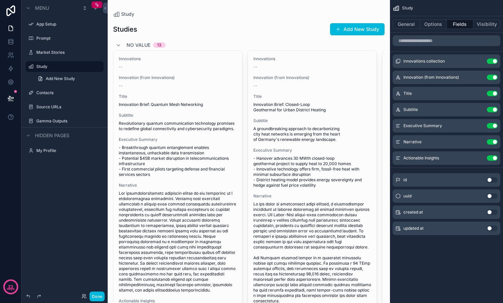
click at [435, 27] on button "Options" at bounding box center [433, 24] width 27 height 9
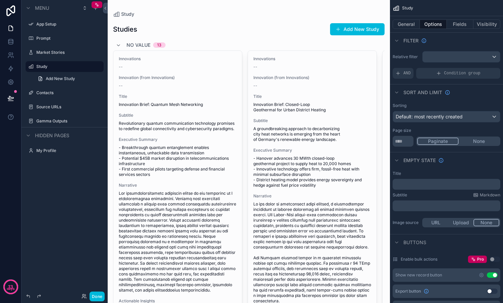
click at [63, 54] on label "Market Stories" at bounding box center [67, 52] width 63 height 5
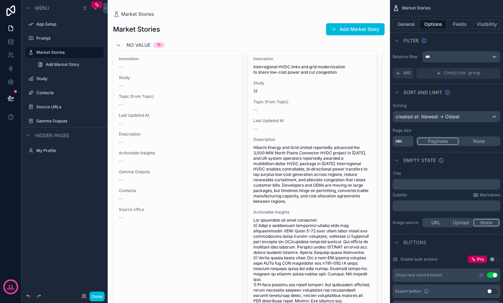
click at [255, 91] on span "12" at bounding box center [312, 90] width 118 height 5
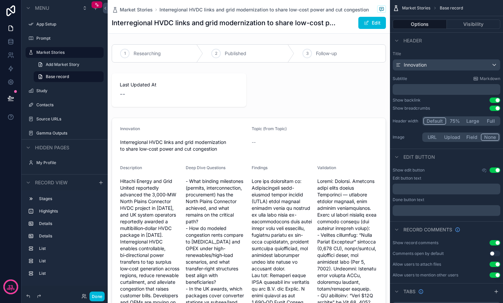
click at [371, 28] on button "Edit" at bounding box center [372, 23] width 28 height 12
